Goal: Communication & Community: Answer question/provide support

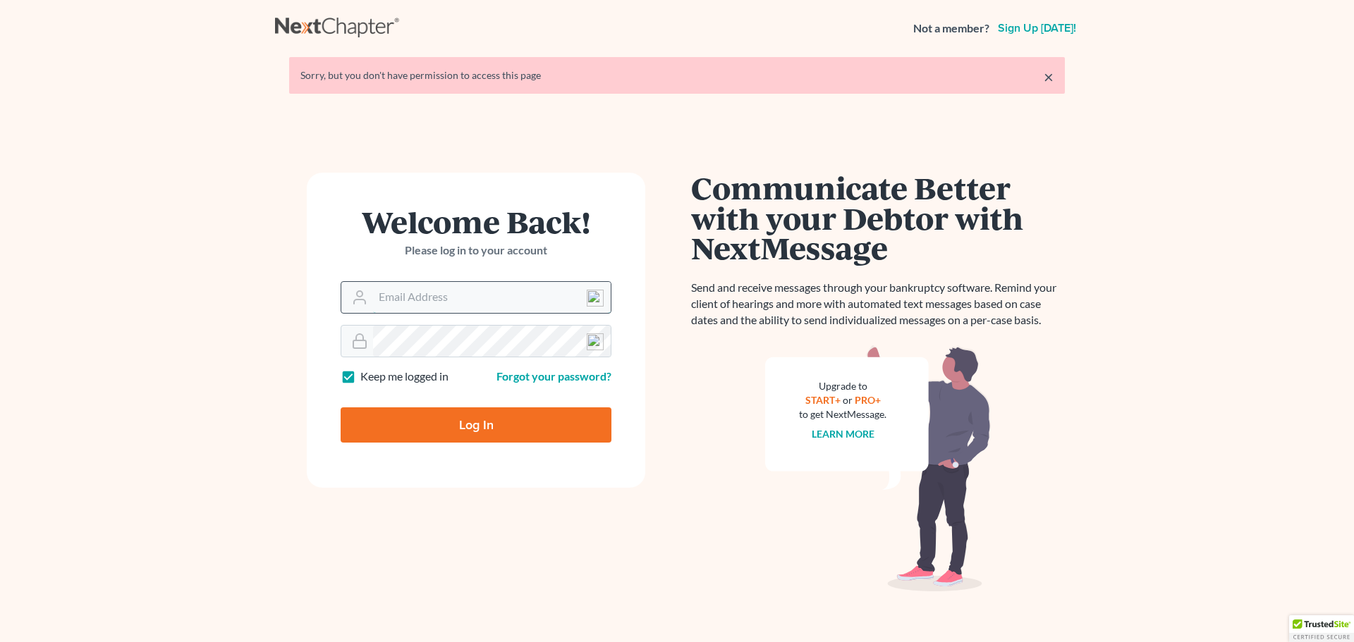
click at [396, 306] on input "Email Address" at bounding box center [492, 297] width 238 height 31
type input "[EMAIL_ADDRESS][DOMAIN_NAME]"
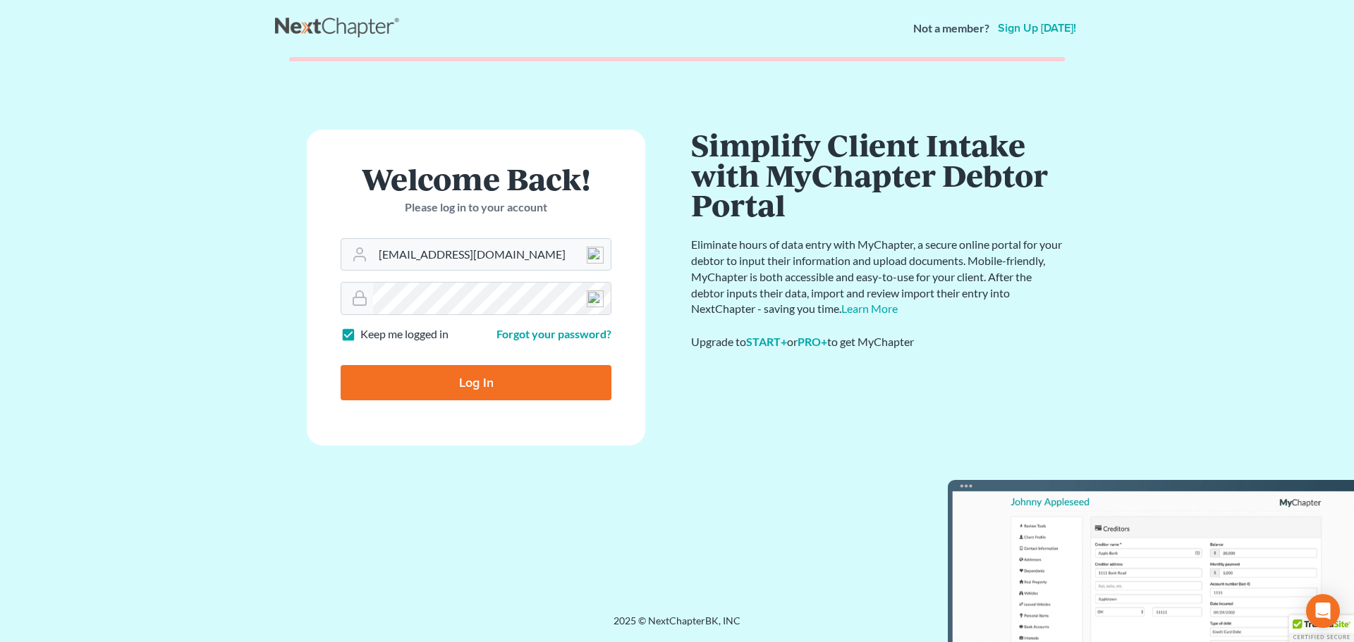
click at [465, 340] on form "Welcome Back! Please log in to your account Email Address atruran@bayshorebankr…" at bounding box center [476, 287] width 338 height 315
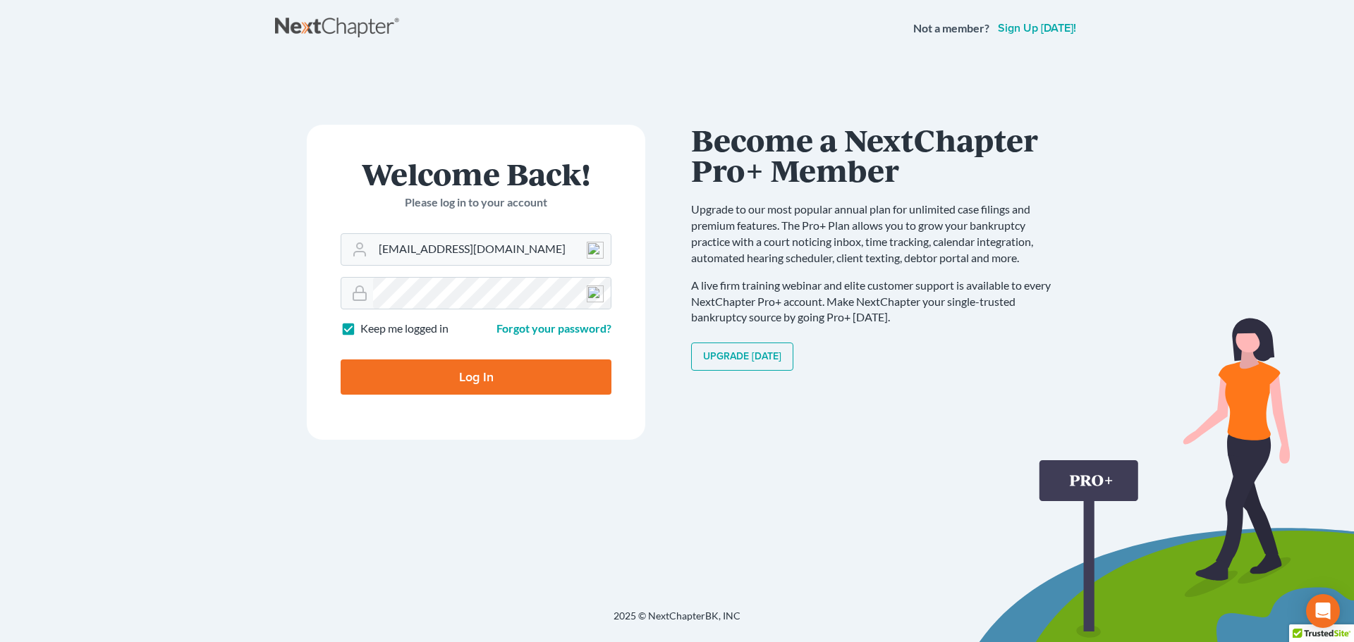
click at [417, 372] on input "Log In" at bounding box center [476, 377] width 271 height 35
type input "Thinking..."
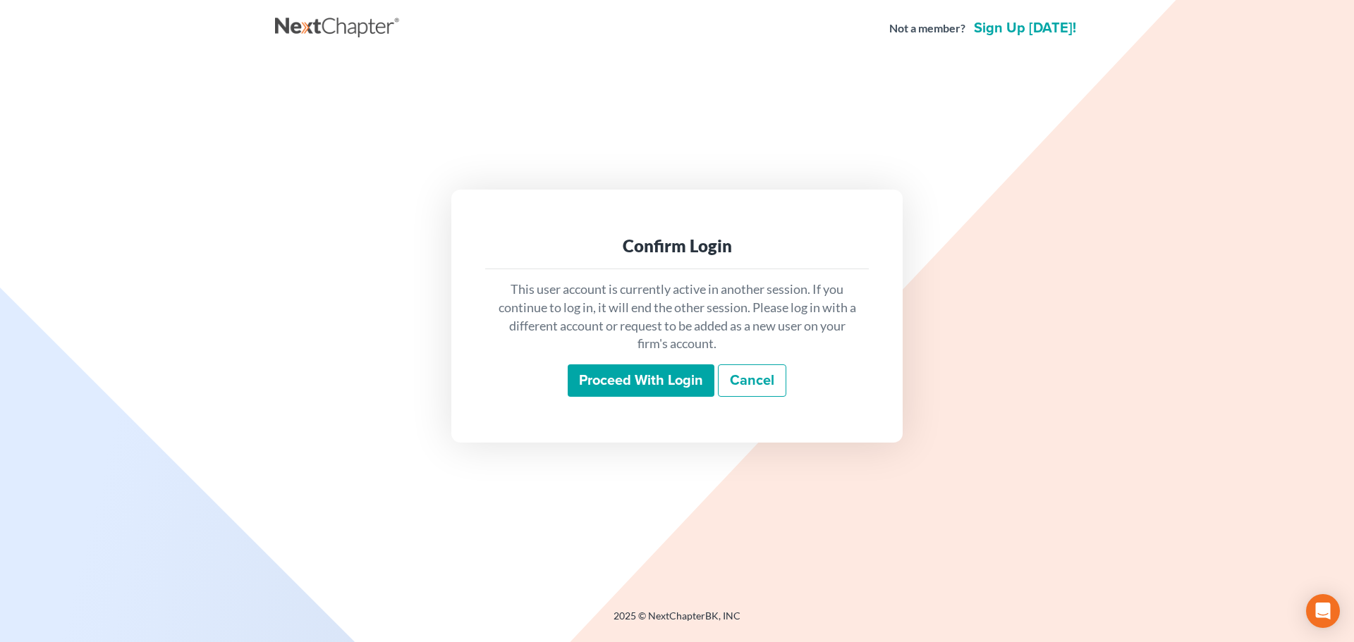
click at [617, 385] on input "Proceed with login" at bounding box center [641, 381] width 147 height 32
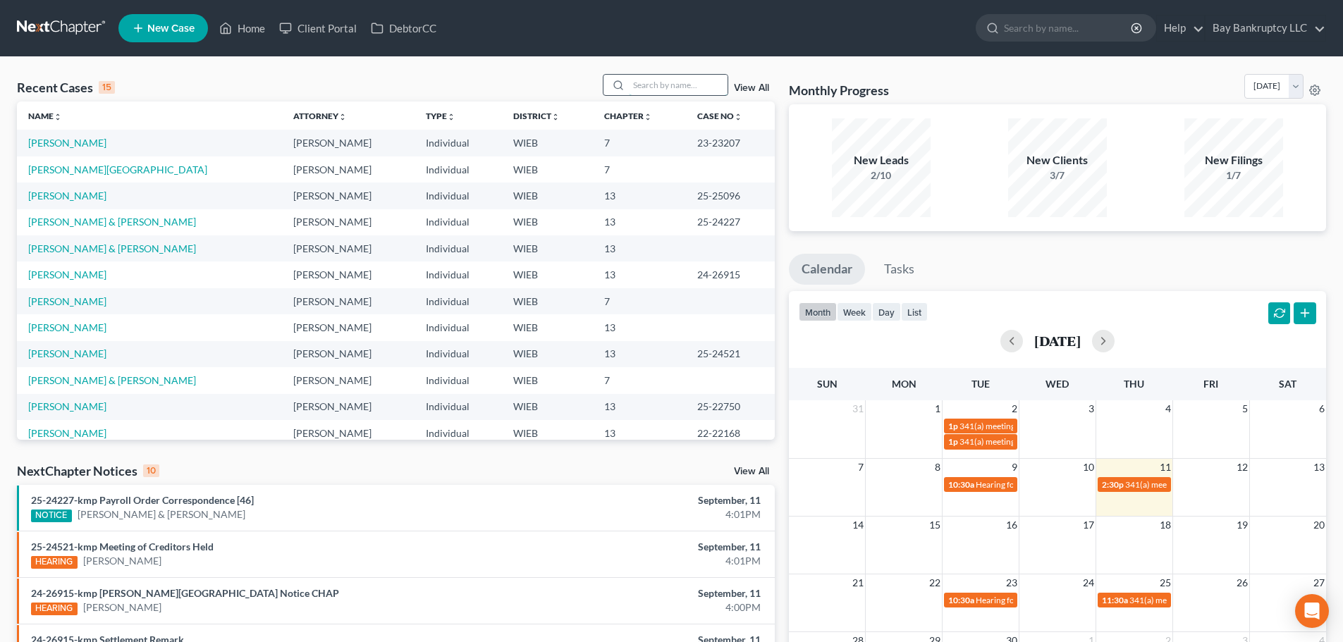
click at [678, 87] on input "search" at bounding box center [678, 85] width 99 height 20
type input "sheila"
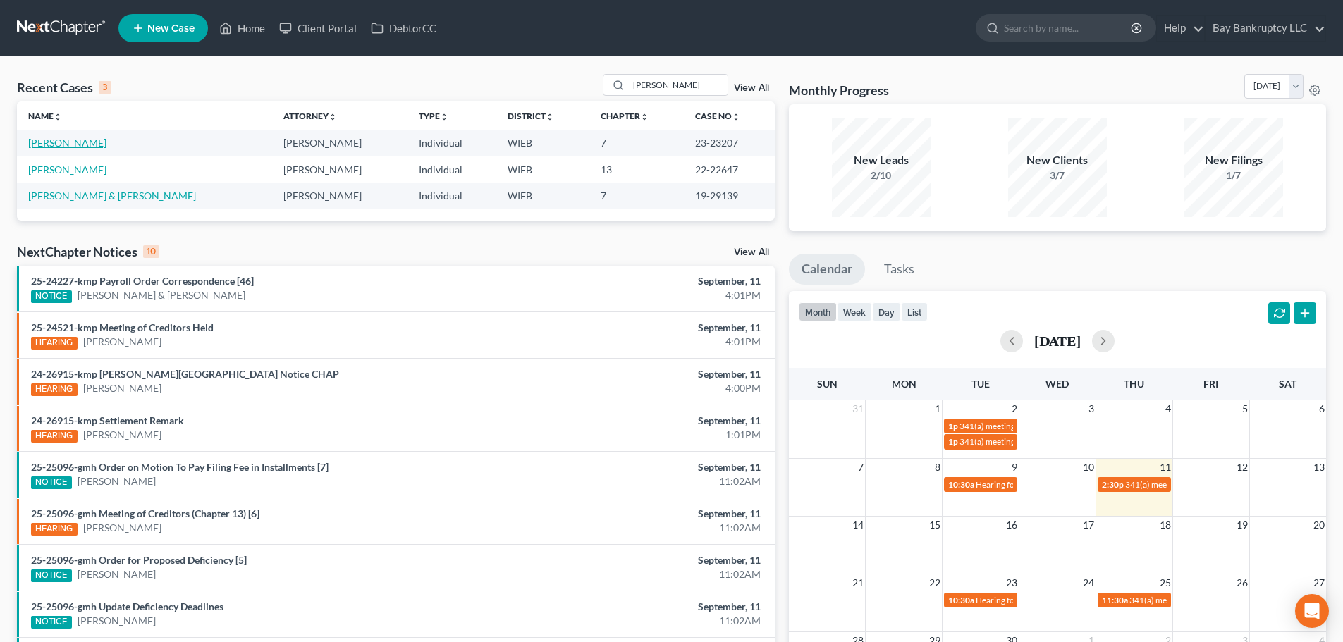
click at [56, 140] on link "Jackson, Sheila" at bounding box center [67, 143] width 78 height 12
select select "2"
select select "4"
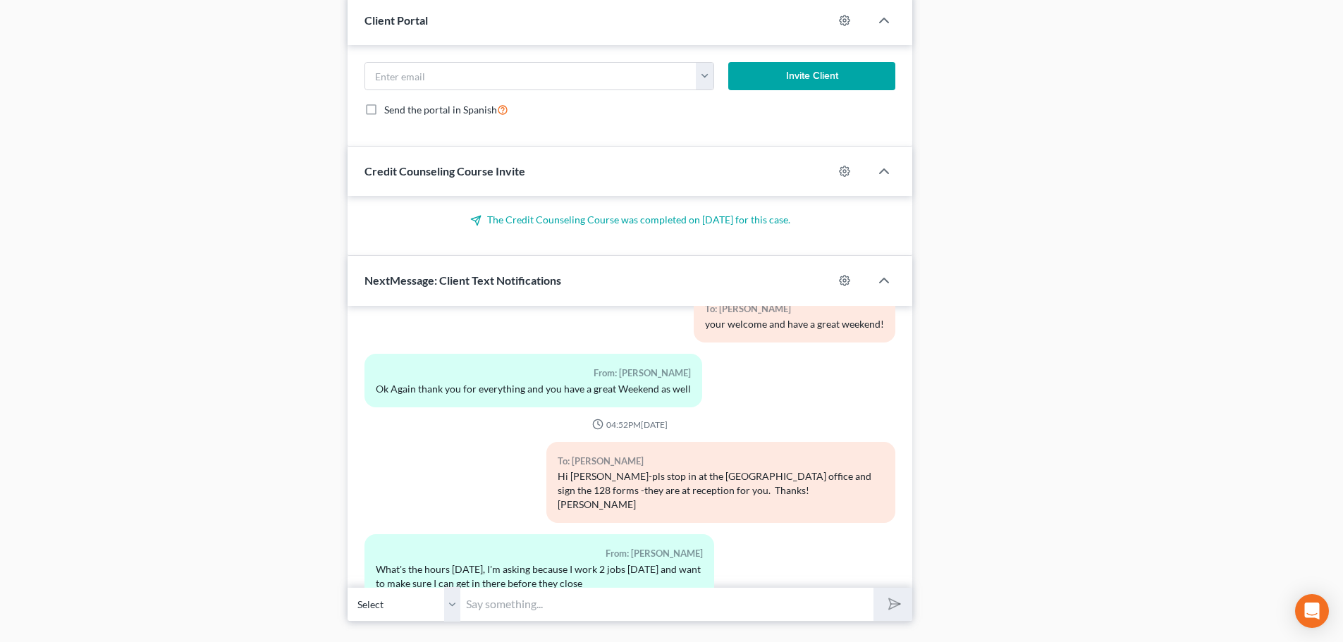
scroll to position [1271, 0]
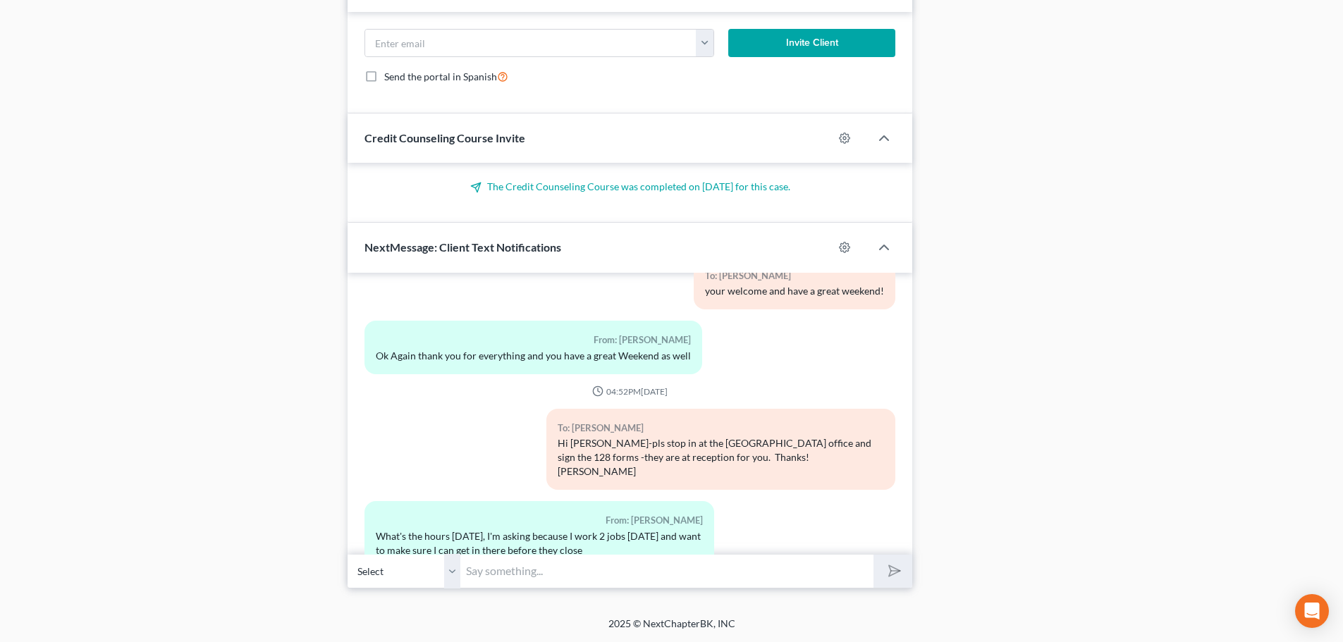
click at [792, 561] on input "text" at bounding box center [666, 571] width 413 height 35
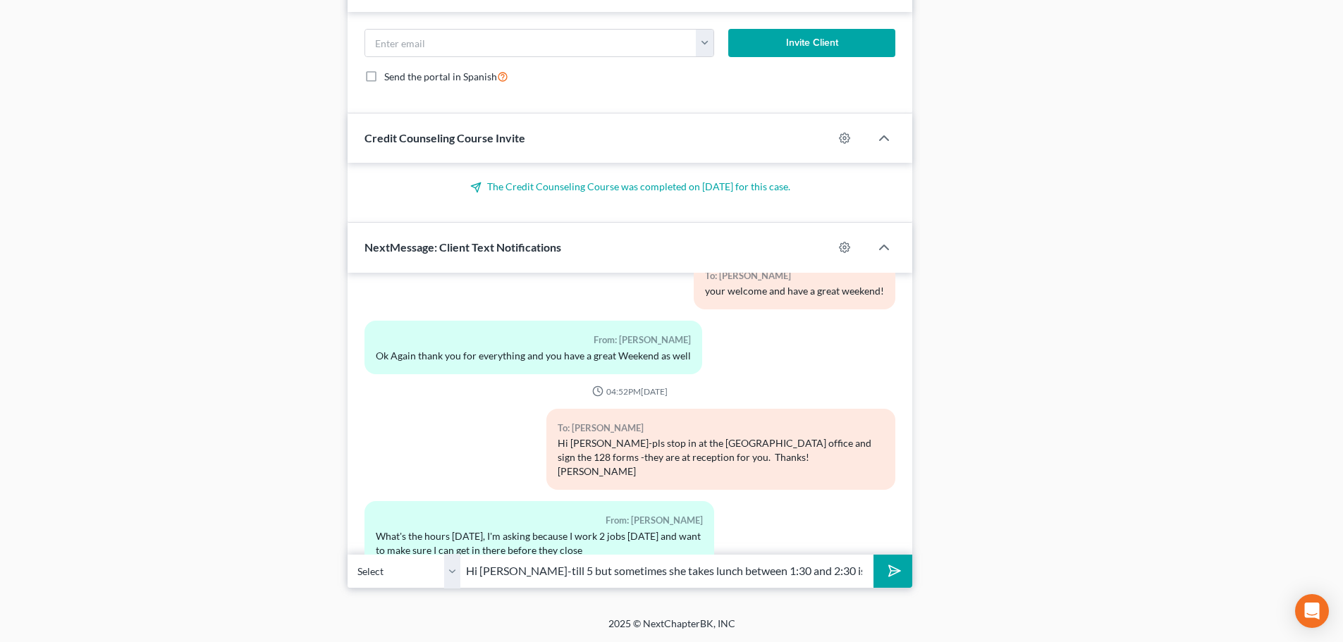
type input "Hi Sheila-till 5 but sometimes she takes lunch between 1:30 and 2:30 ish"
click at [893, 572] on icon "submit" at bounding box center [892, 571] width 20 height 20
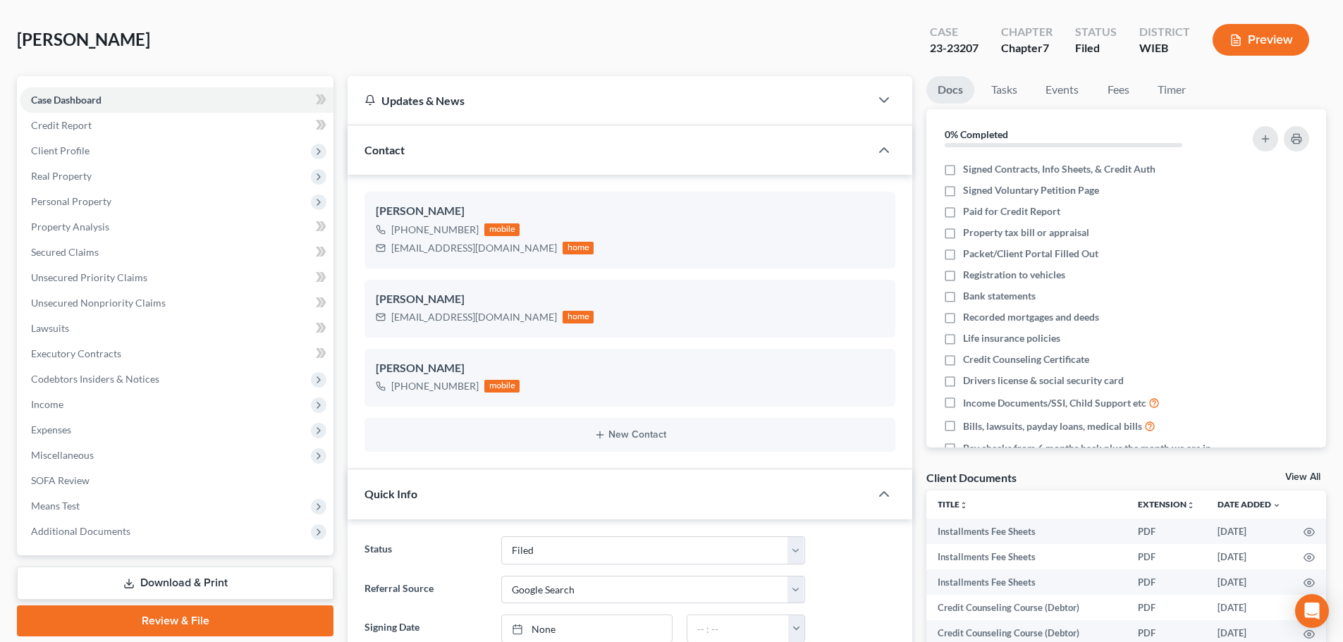
scroll to position [0, 0]
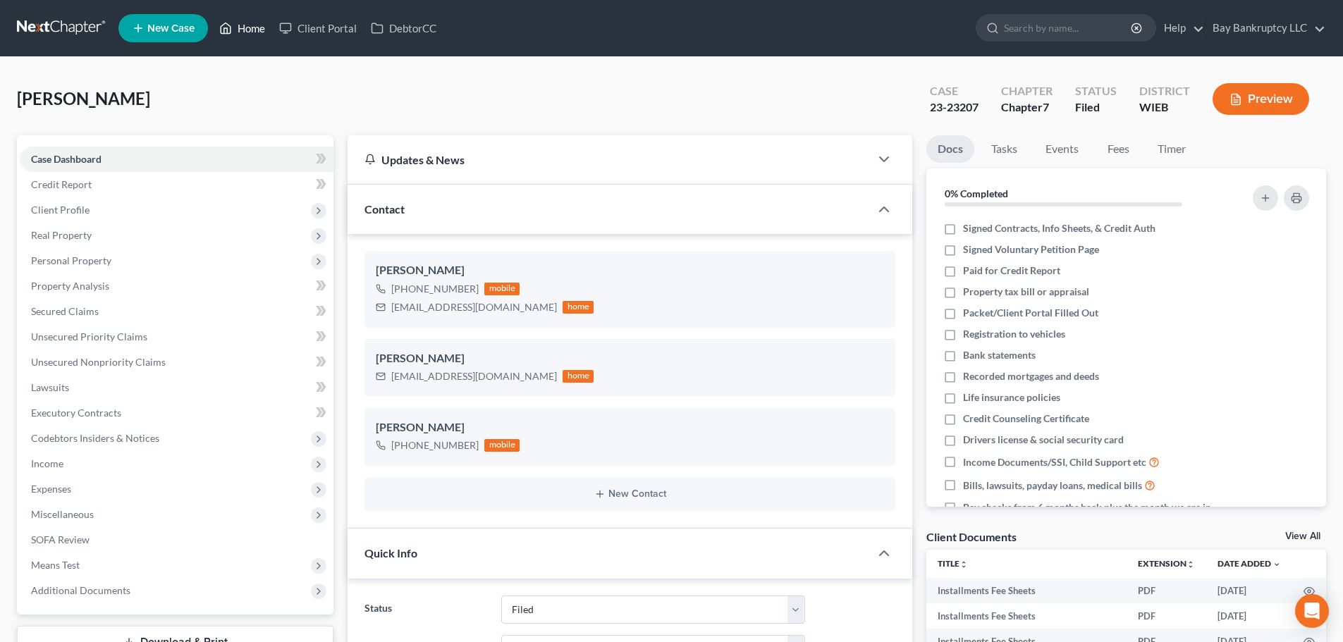
click at [250, 25] on link "Home" at bounding box center [242, 28] width 60 height 25
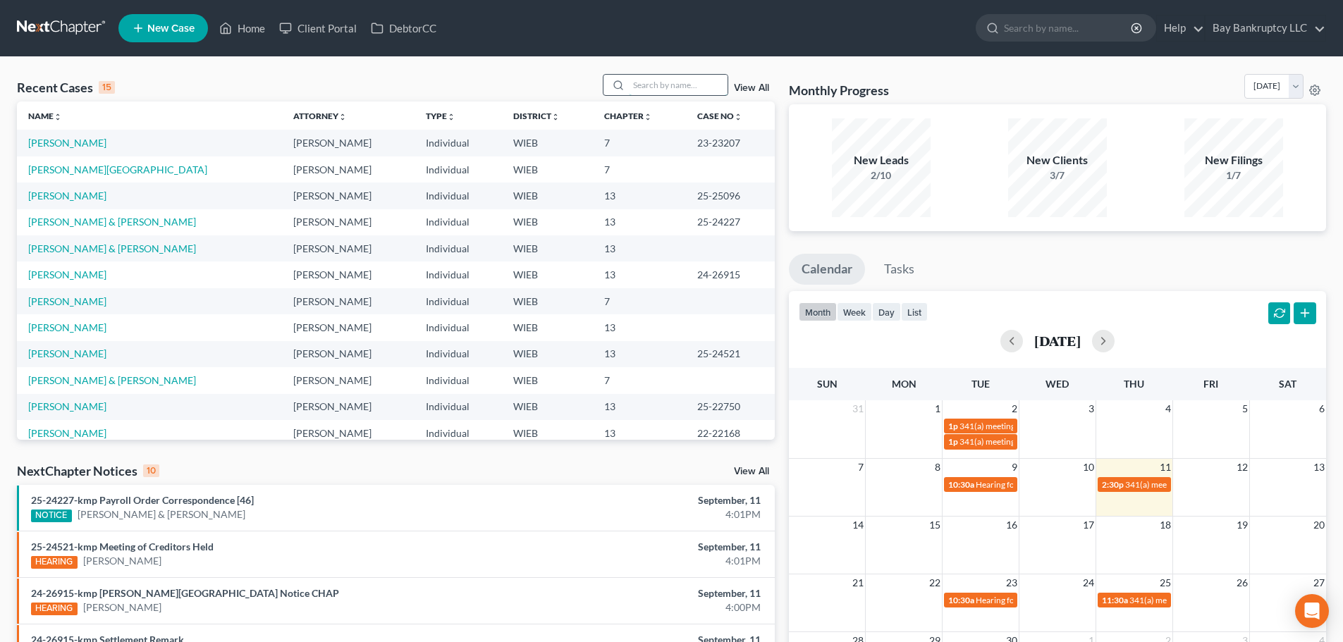
click at [664, 89] on input "search" at bounding box center [678, 85] width 99 height 20
type input "gwen"
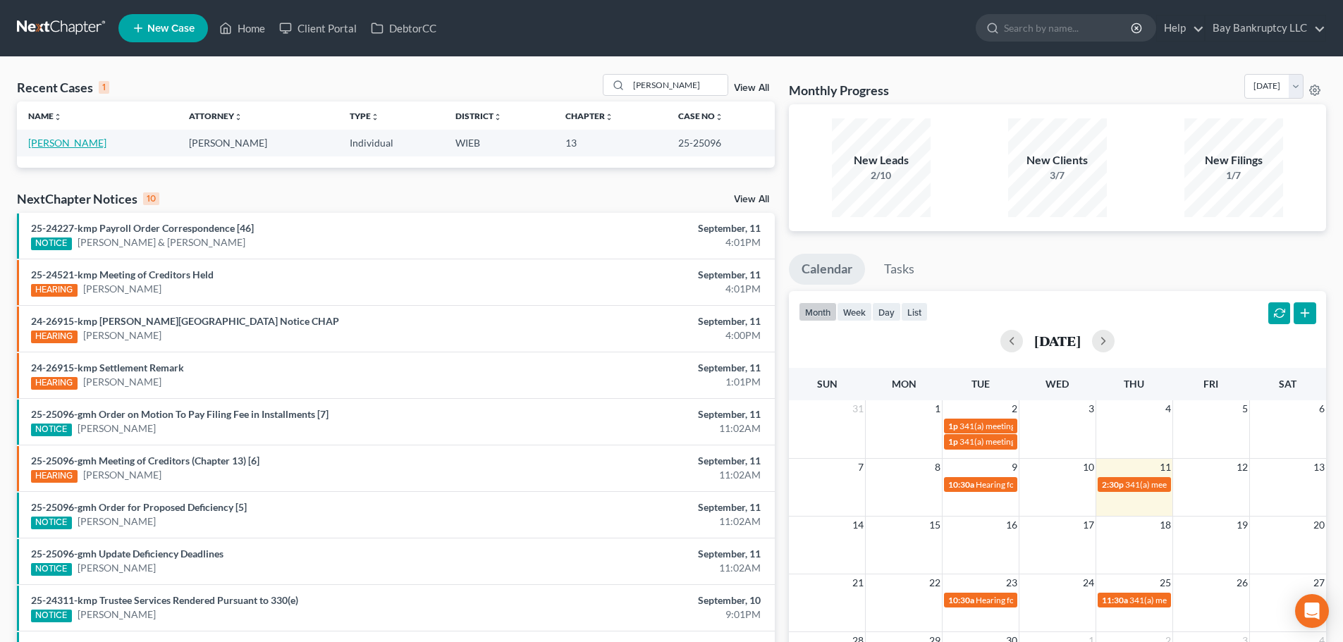
click at [82, 138] on link "Williams, Gwendolyn" at bounding box center [67, 143] width 78 height 12
select select "2"
select select "0"
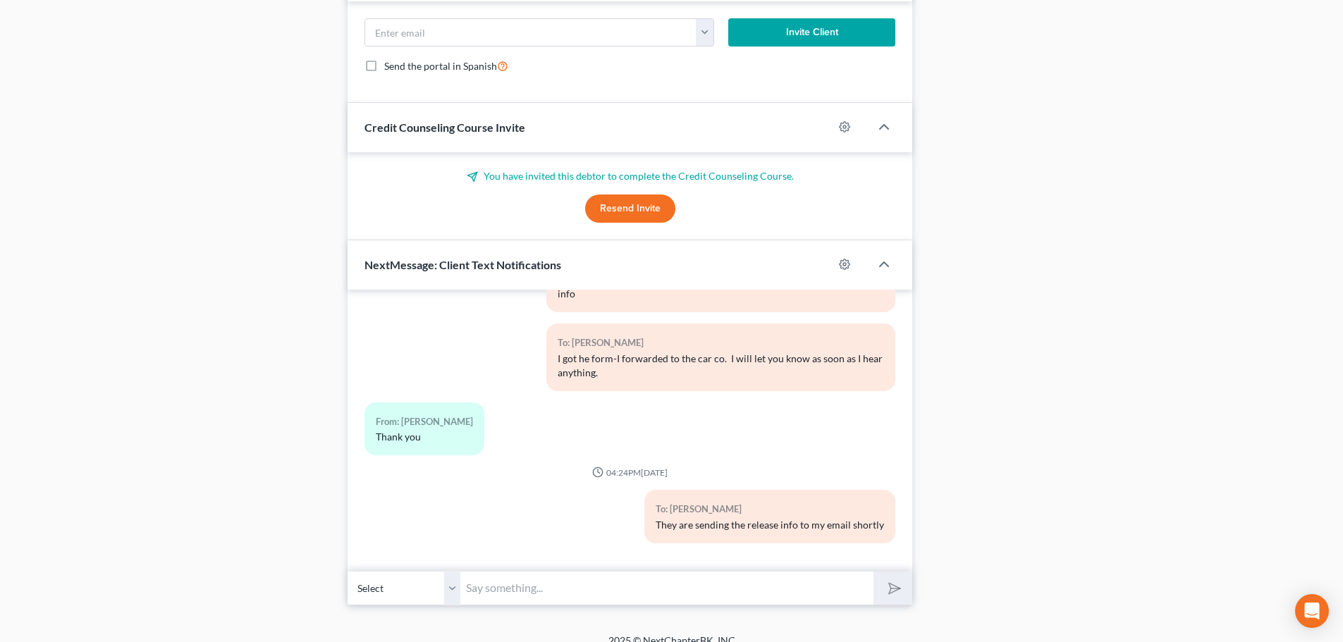
scroll to position [1230, 0]
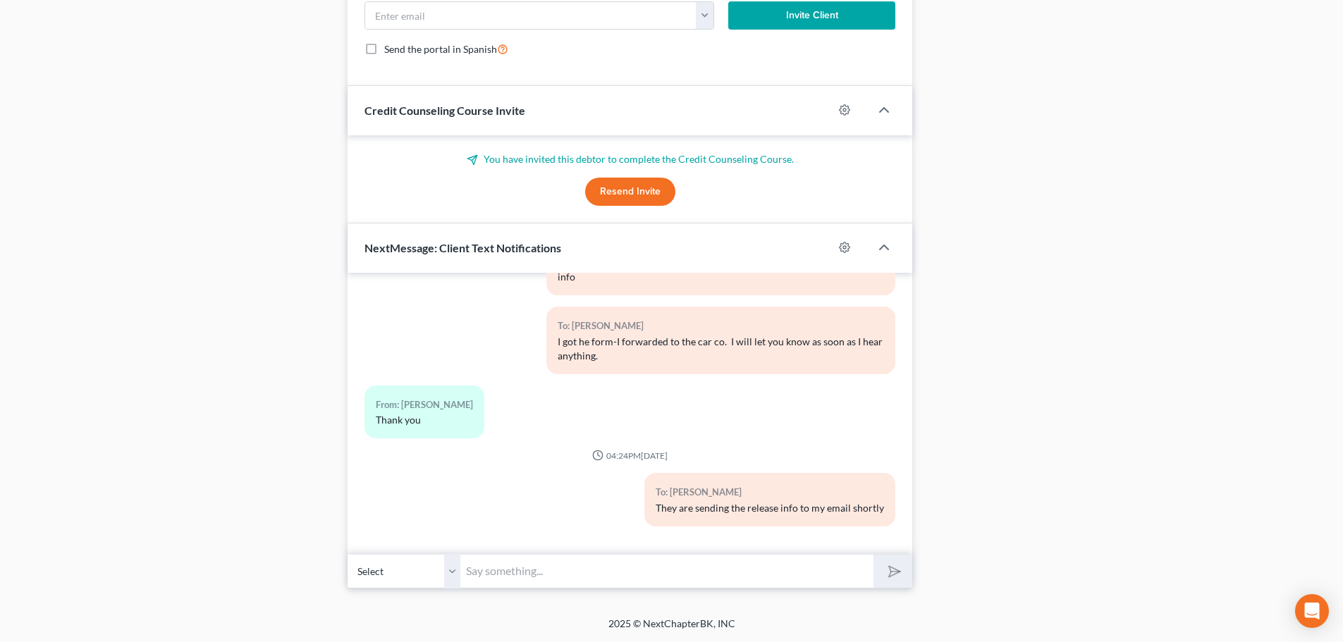
click at [778, 575] on input "text" at bounding box center [666, 571] width 413 height 35
click at [572, 575] on input "Hi Gwen- I havent recieved anything." at bounding box center [666, 571] width 413 height 35
click at [529, 573] on input "Hi Gwen- I havent received anything." at bounding box center [666, 571] width 413 height 35
click at [692, 572] on input "Hi Gwen- I haven't received anything." at bounding box center [666, 571] width 413 height 35
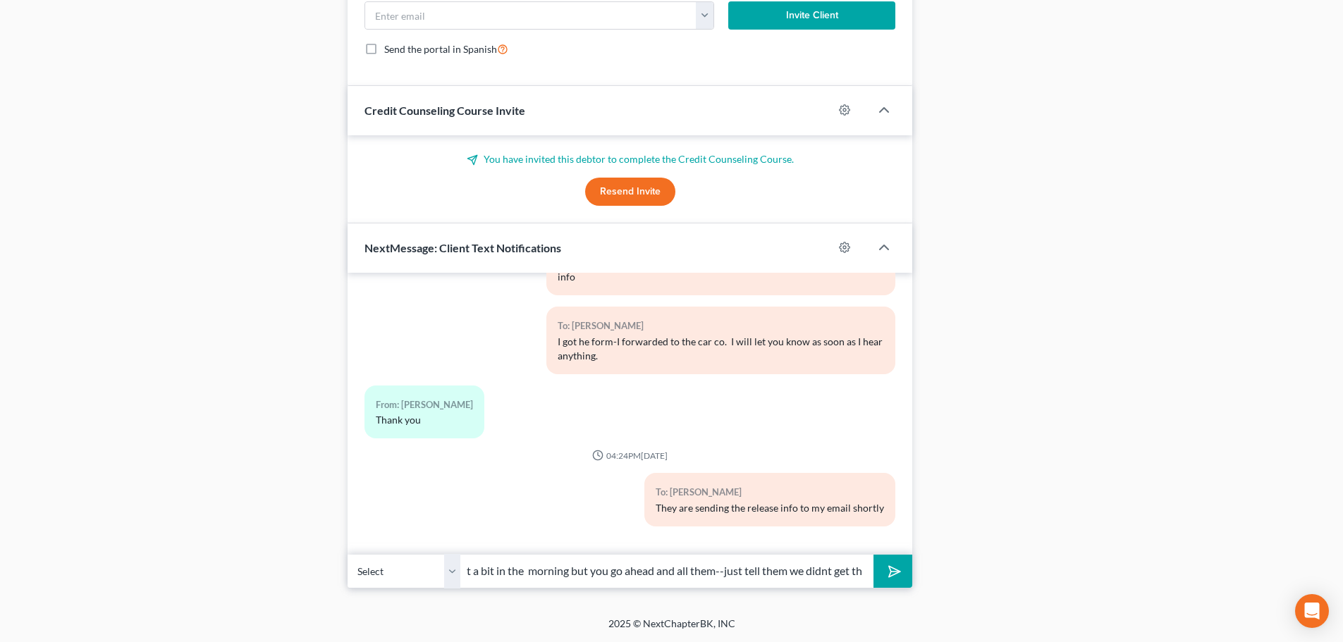
scroll to position [0, 273]
click at [764, 575] on input "Hi Gwen- I haven't received anything. Im out a bit in the morning but you go ah…" at bounding box center [666, 571] width 413 height 35
click at [759, 572] on input "Hi Gwen- I haven't received anything. Im out a bit in the morning but you go ah…" at bounding box center [666, 571] width 413 height 35
click at [766, 565] on input "Hi Gwen- I haven't received anything. Im out a bit in the morning but you go ah…" at bounding box center [666, 571] width 413 height 35
click at [763, 572] on input "Hi Gwen- I haven't received anything. Im out a bit in the morning but you go ah…" at bounding box center [666, 571] width 413 height 35
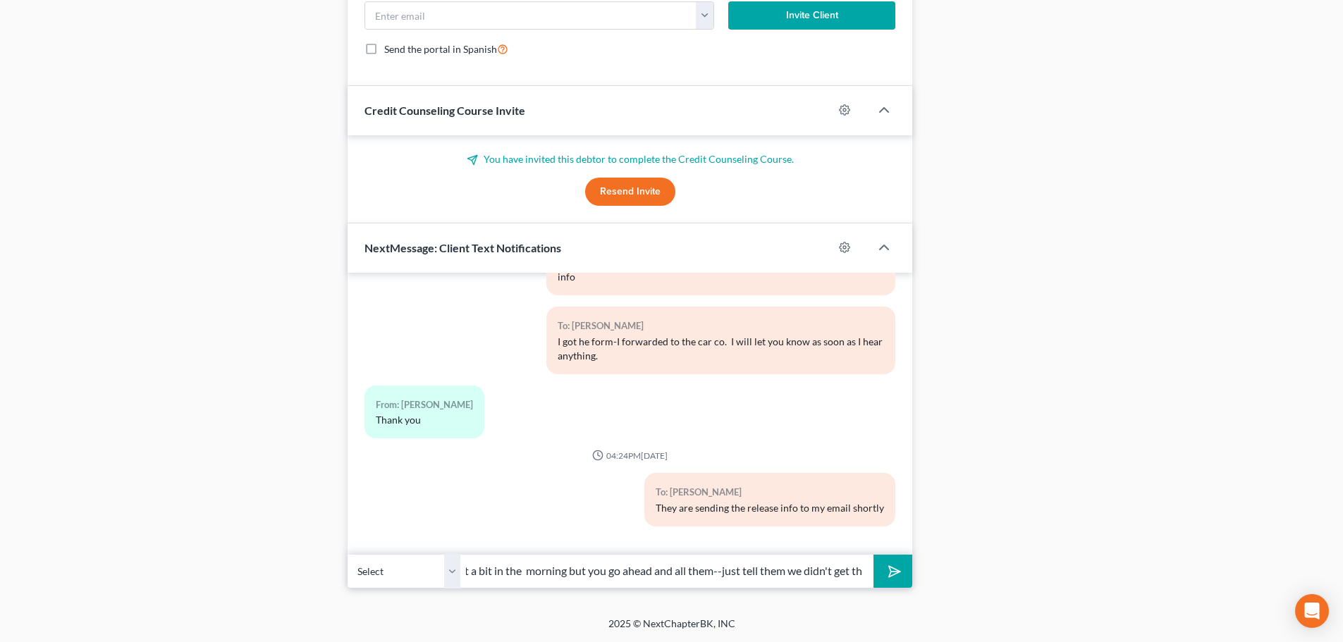
click at [833, 580] on input "Hi Gwen- I haven't received anything. Im out a bit in the morning but you go ah…" at bounding box center [666, 571] width 413 height 35
type input "Hi Gwen- I haven't received anything. Im out a bit in the morning but you go ah…"
click at [888, 570] on icon "submit" at bounding box center [892, 571] width 20 height 20
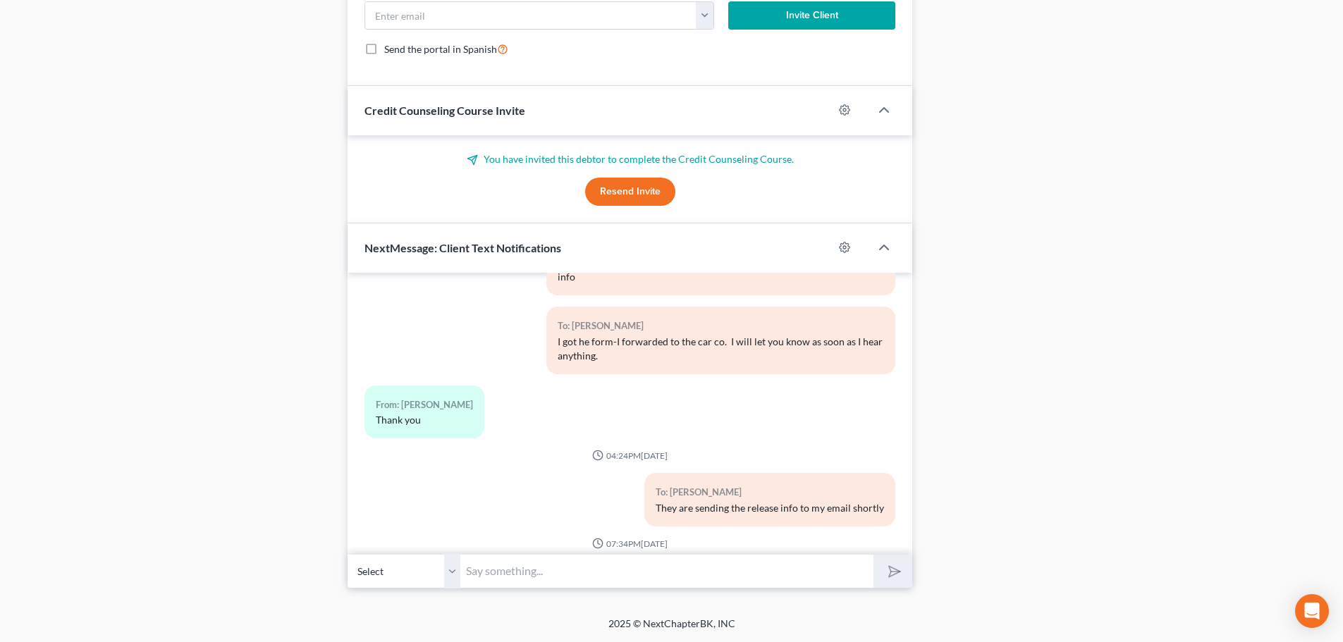
scroll to position [3608, 0]
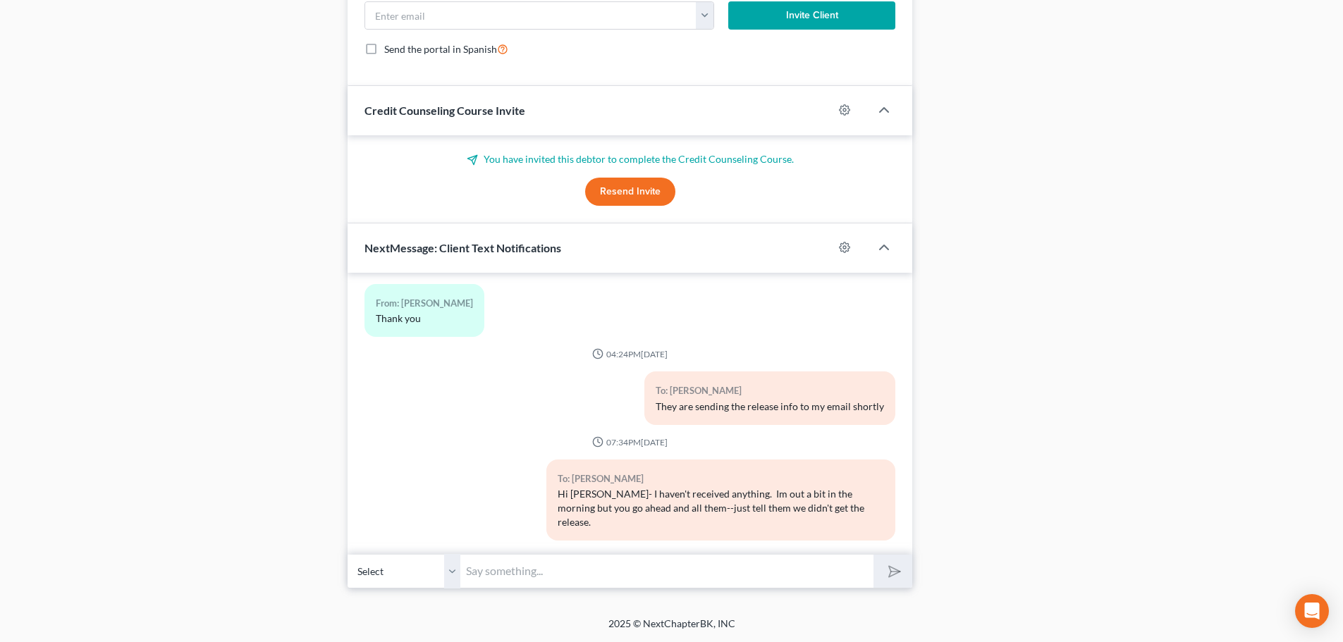
click at [764, 574] on input "text" at bounding box center [666, 571] width 413 height 35
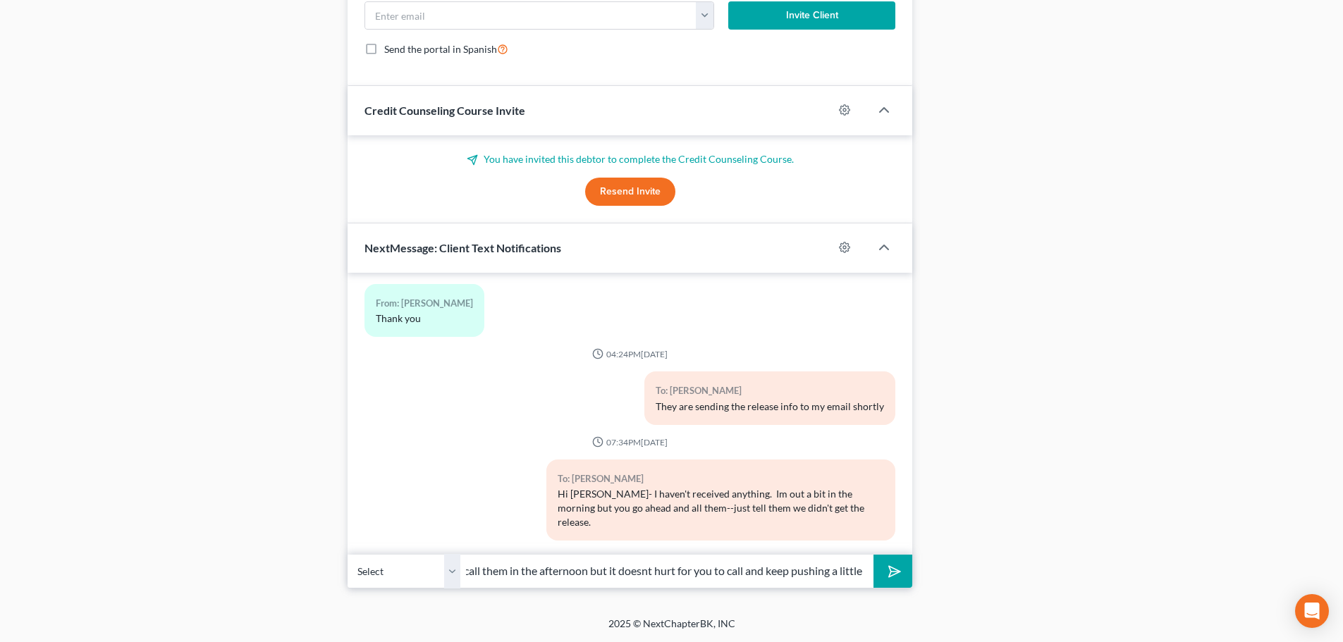
scroll to position [0, 300]
type input "they have what they need-I will keep checking the email and call them in the af…"
click at [895, 567] on icon "submit" at bounding box center [892, 571] width 20 height 20
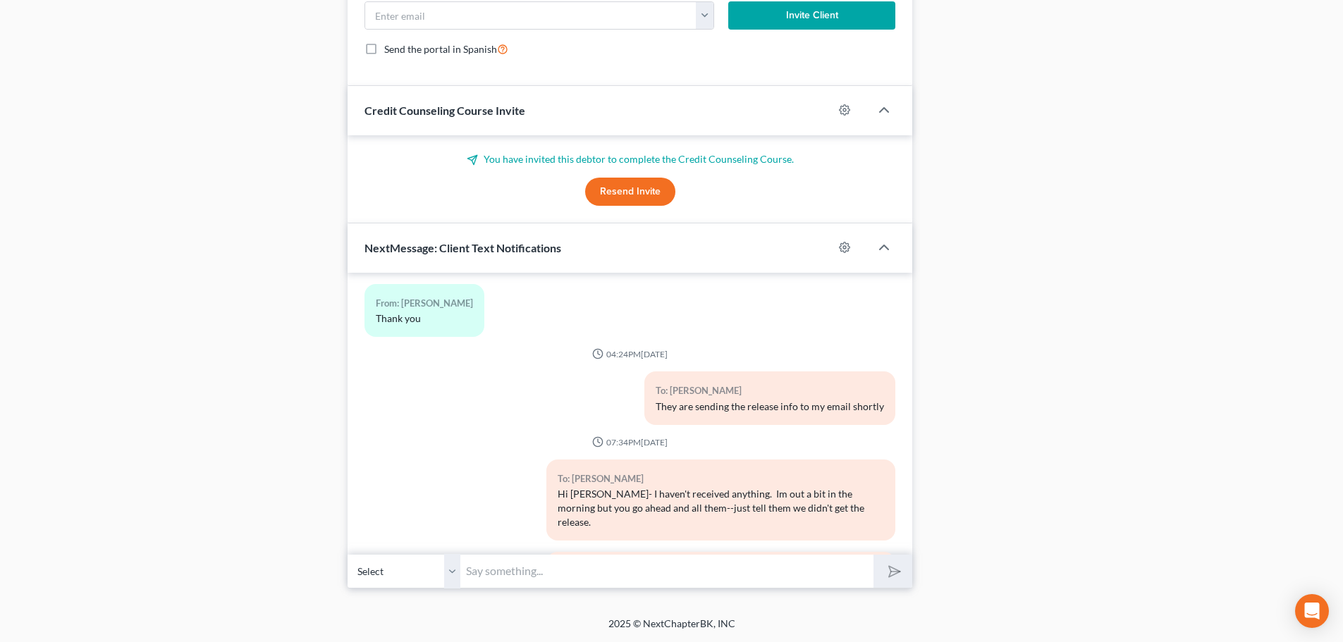
scroll to position [3687, 0]
